Goal: Information Seeking & Learning: Learn about a topic

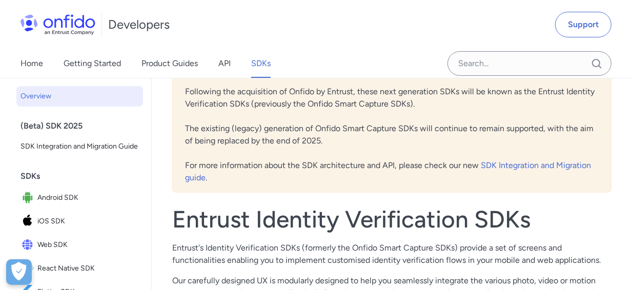
scroll to position [114, 0]
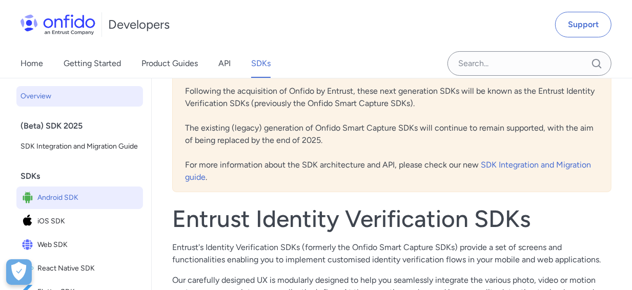
click at [48, 205] on span "Android SDK" at bounding box center [88, 198] width 102 height 14
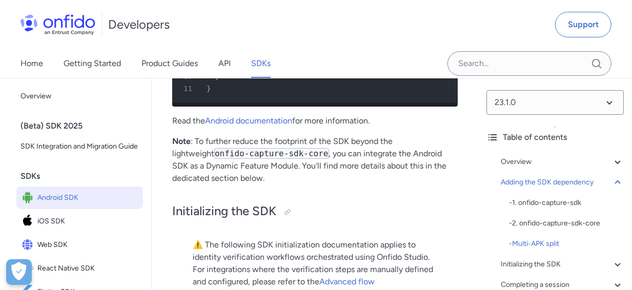
scroll to position [2621, 0]
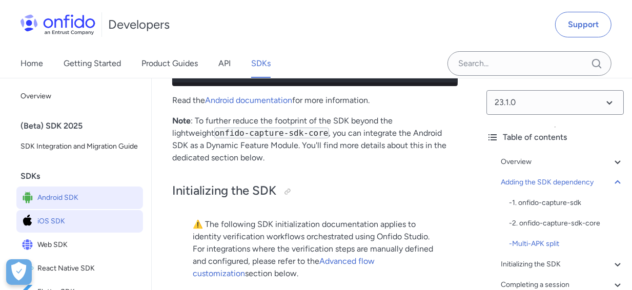
click at [51, 229] on span "iOS SDK" at bounding box center [88, 221] width 102 height 14
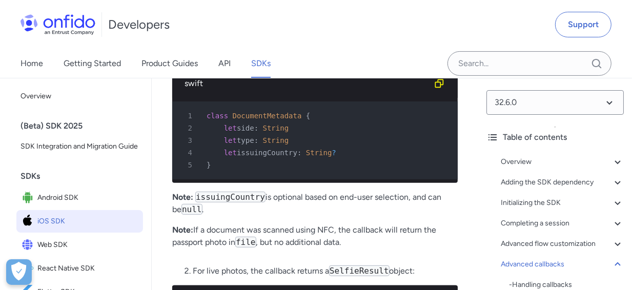
scroll to position [2190, 0]
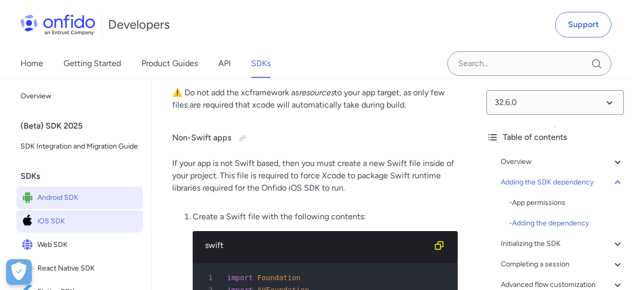
click at [65, 205] on span "Android SDK" at bounding box center [88, 198] width 102 height 14
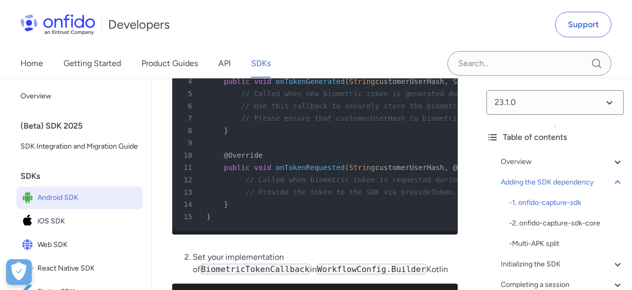
scroll to position [1162, 0]
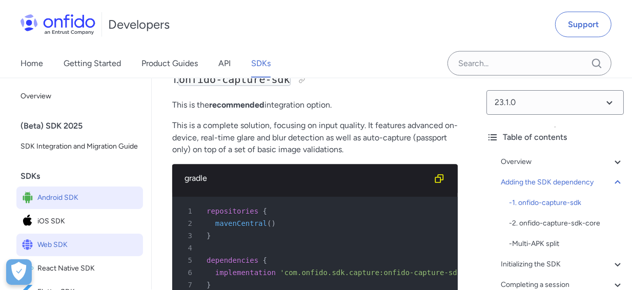
click at [51, 252] on span "Web SDK" at bounding box center [88, 245] width 102 height 14
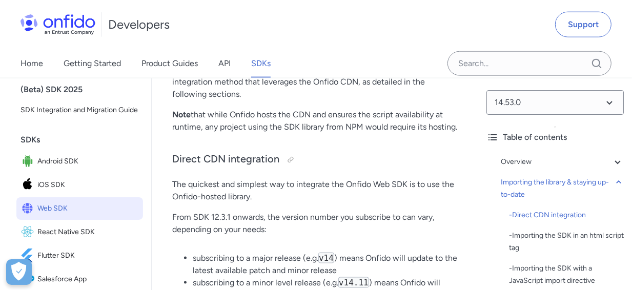
scroll to position [57, 0]
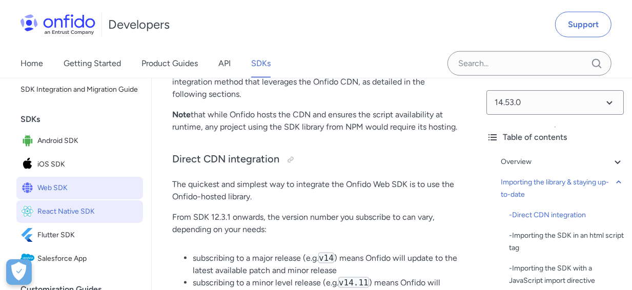
click at [70, 219] on span "React Native SDK" at bounding box center [88, 212] width 102 height 14
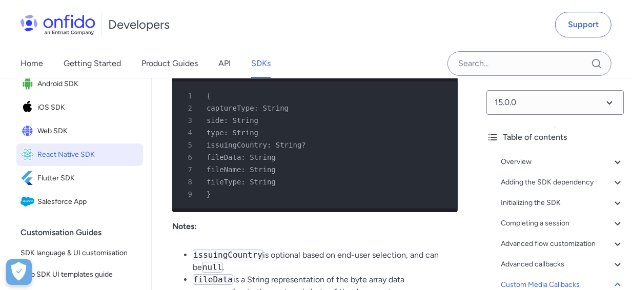
scroll to position [2604, 0]
